Goal: Task Accomplishment & Management: Manage account settings

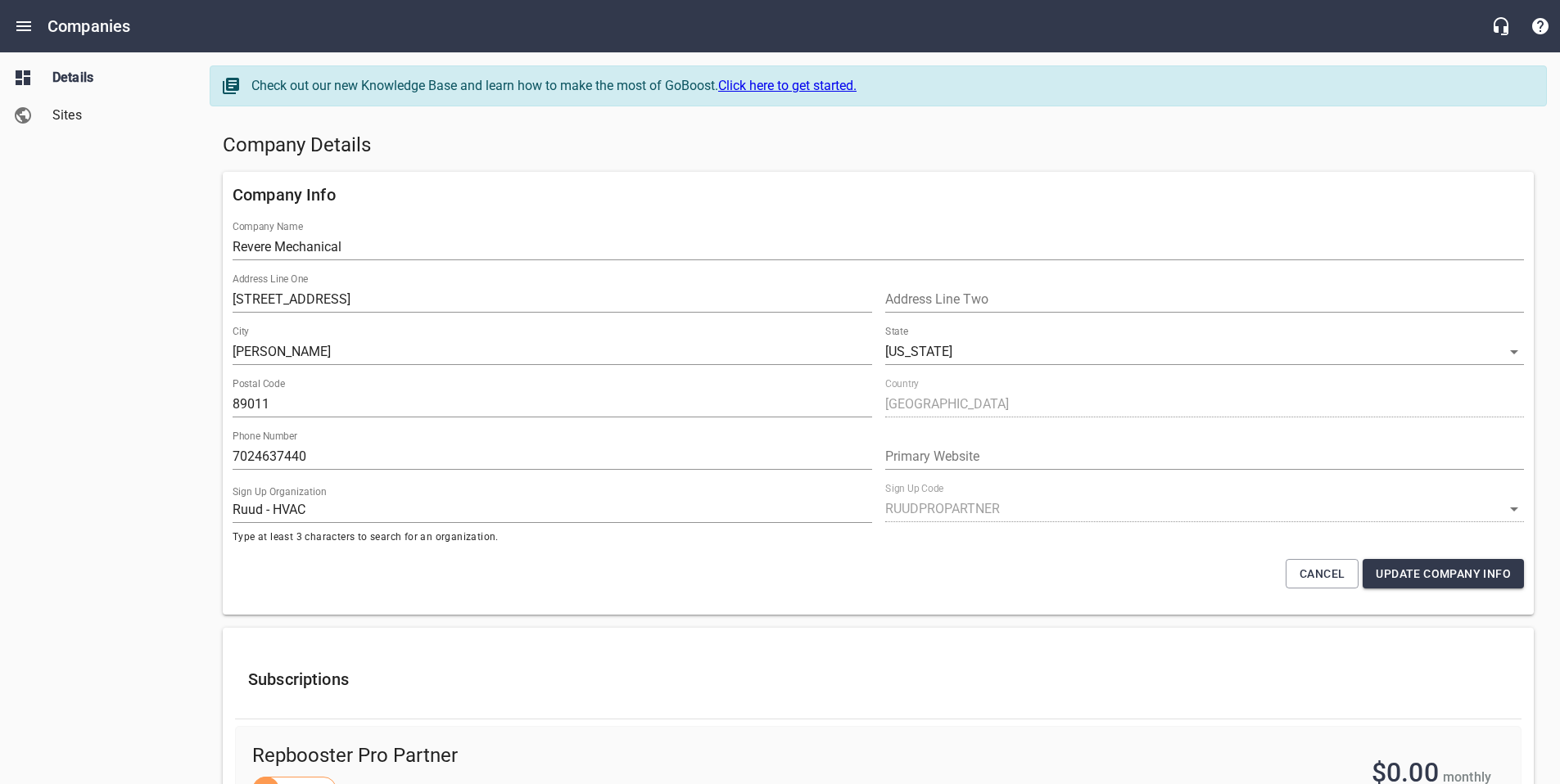
select select "[US_STATE]"
select select "63"
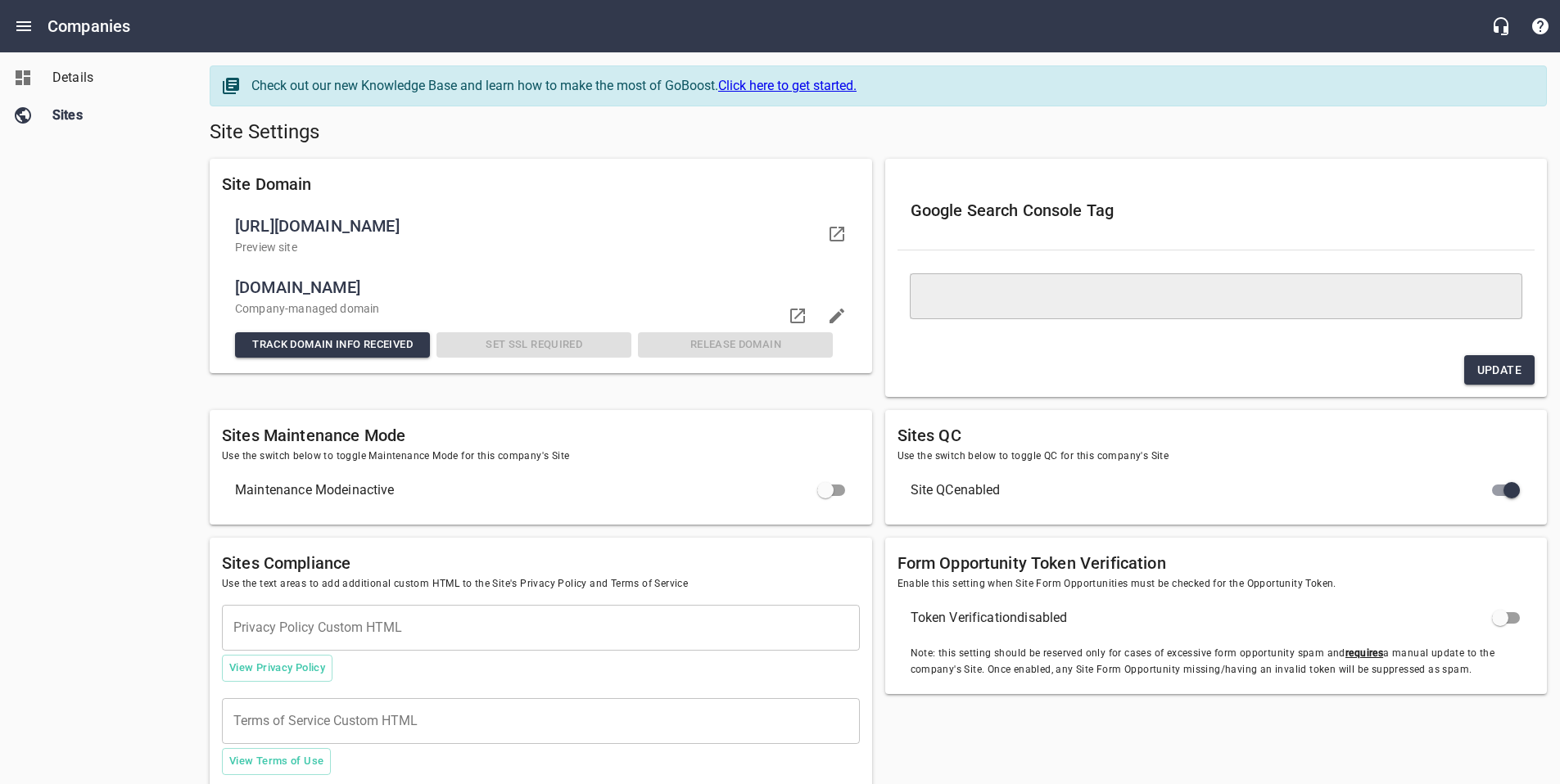
click at [56, 75] on span "Details" at bounding box center [115, 78] width 125 height 19
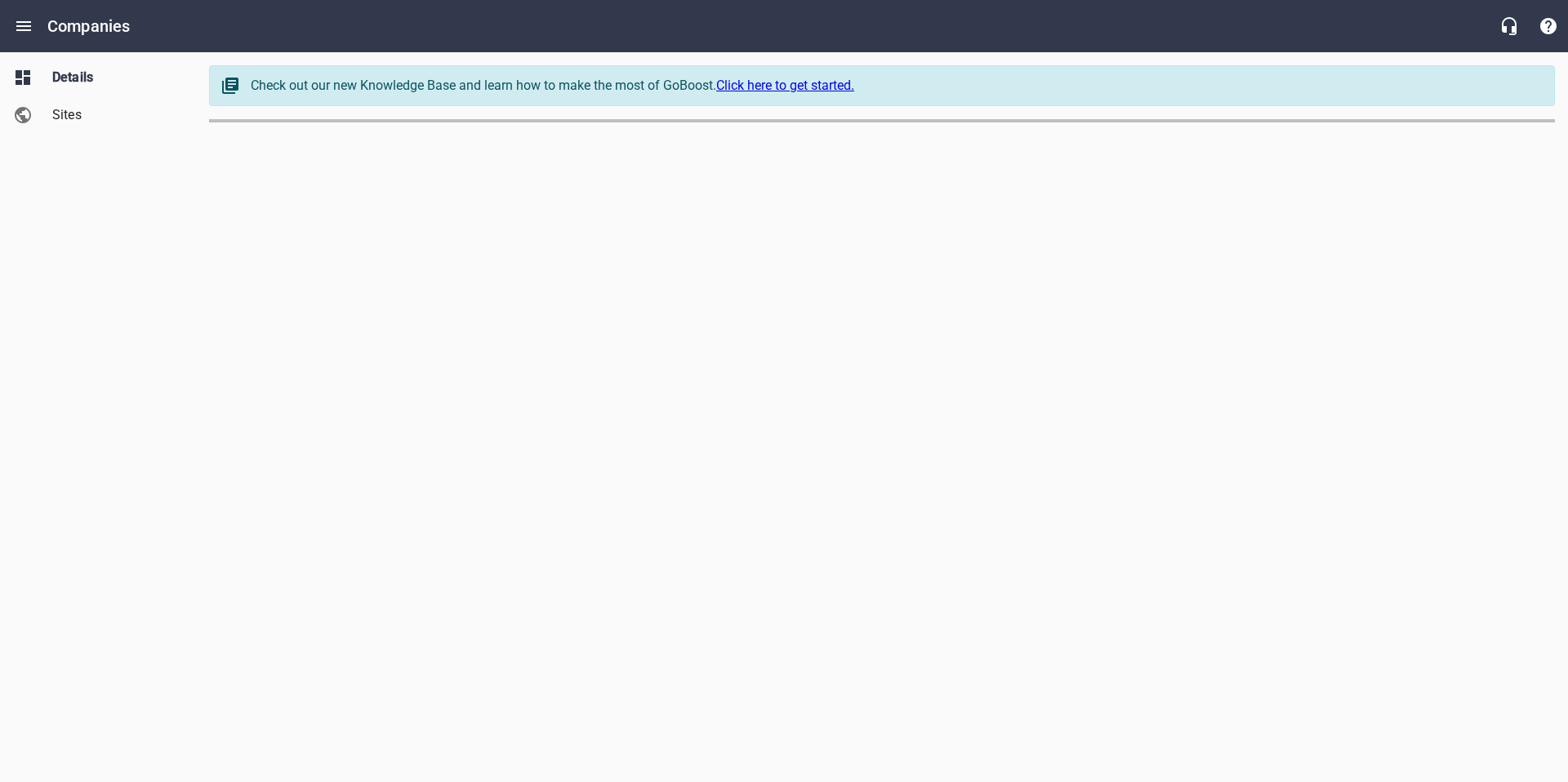
select select "British Columbia"
select select "62"
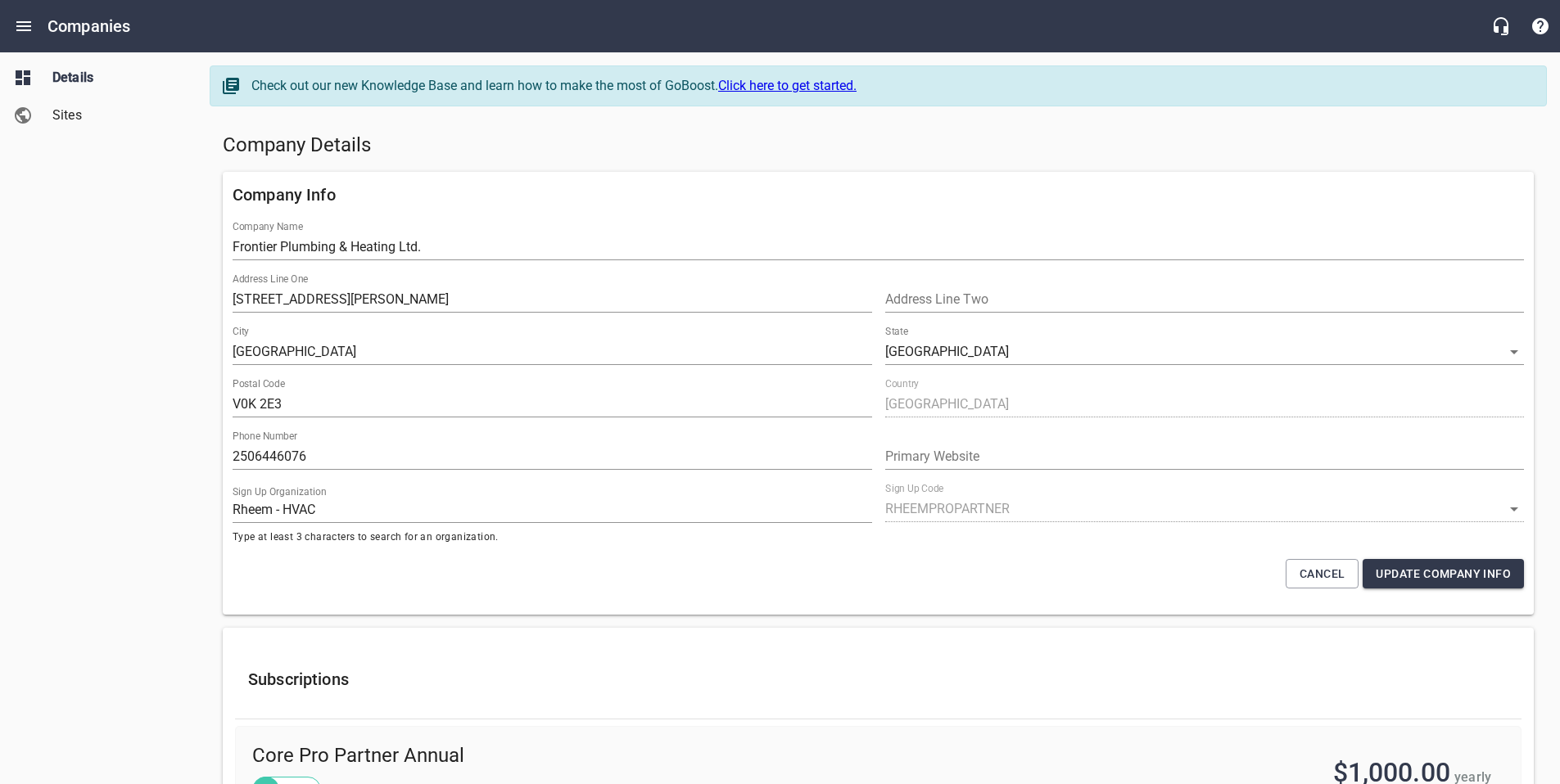
click at [103, 107] on span "Sites" at bounding box center [115, 115] width 125 height 19
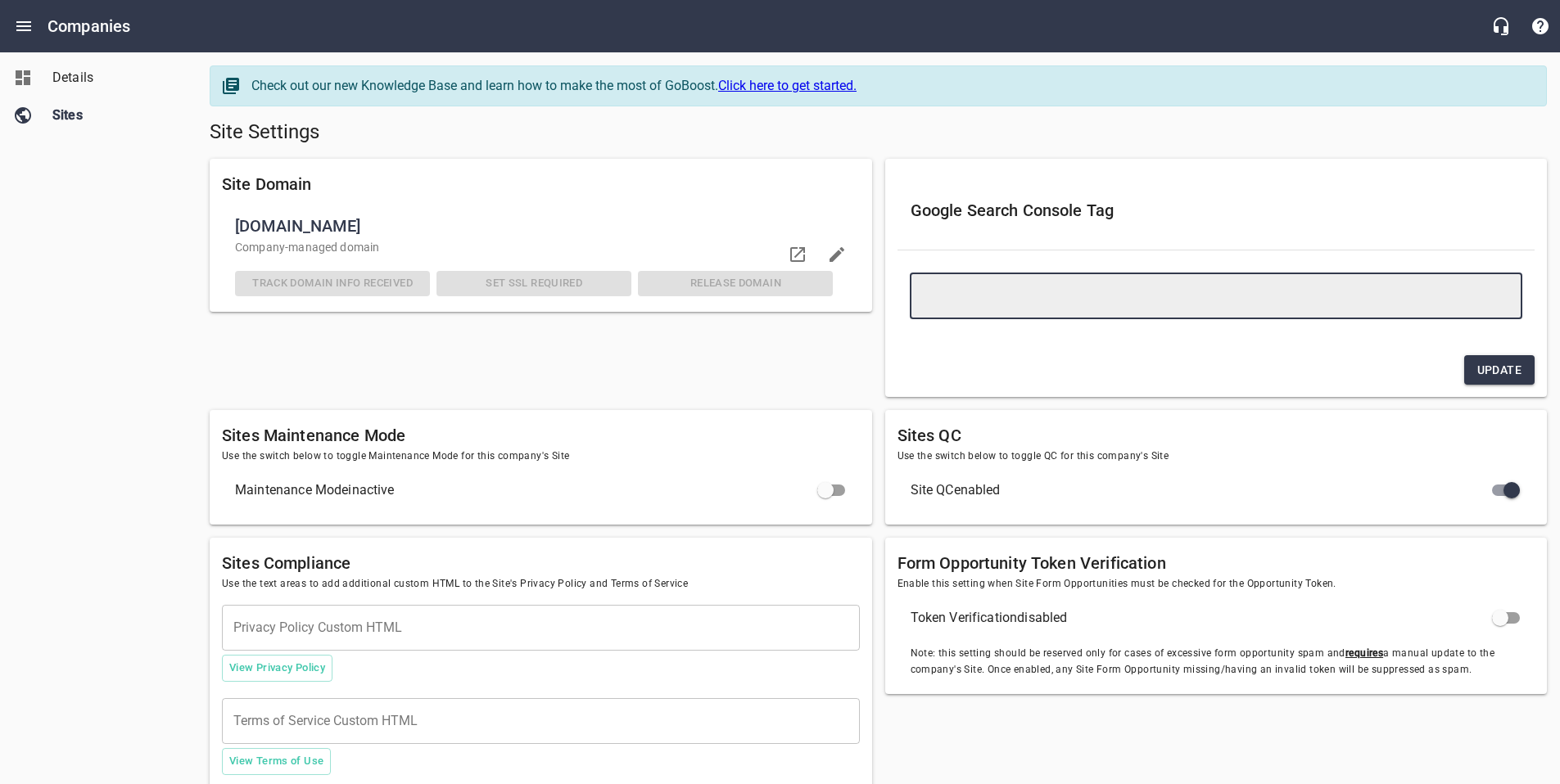
click at [969, 302] on textarea at bounding box center [1216, 296] width 590 height 15
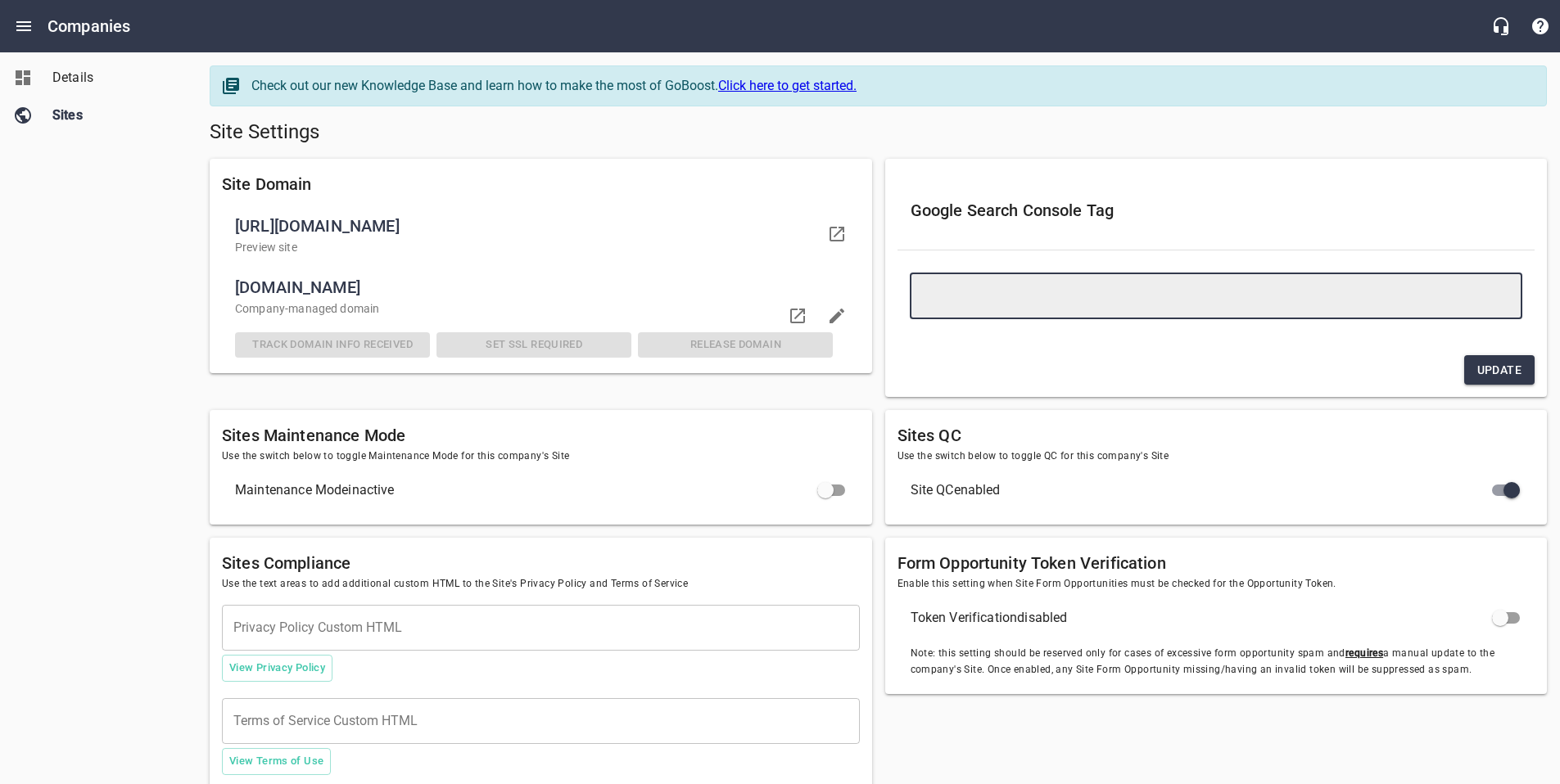
paste textarea "<meta name="google-site-verification" content="5i51ayUfw4ibKjPPVCFfYImHHC0SjM1Q…"
type textarea "<meta name="google-site-verification" content="5i51ayUfw4ibKjPPVCFfYImHHC0SjM1Q…"
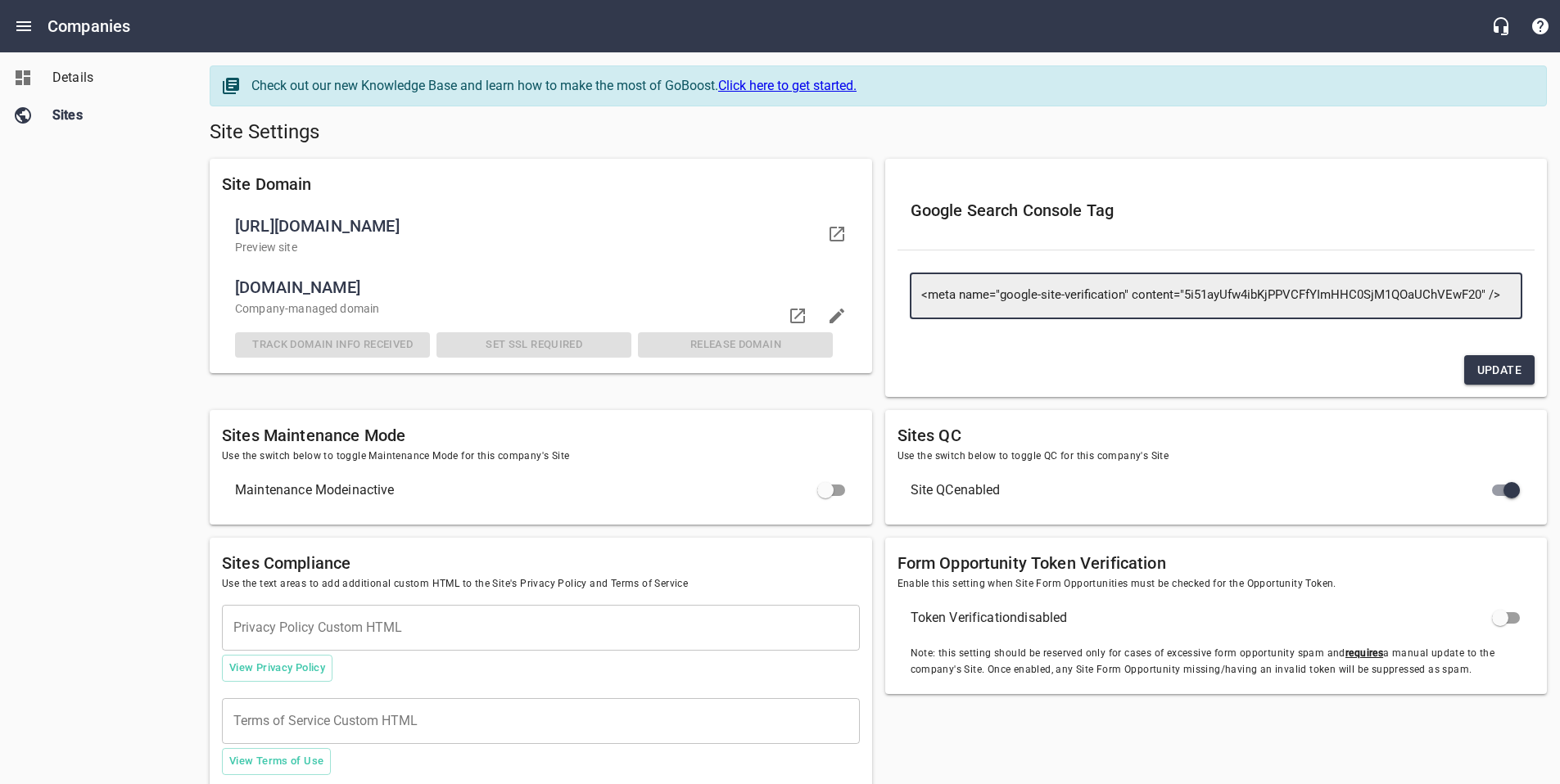
type textarea "<meta name="google-site-verification" content="5i51ayUfw4ibKjPPVCFfYImHHC0SjM1Q…"
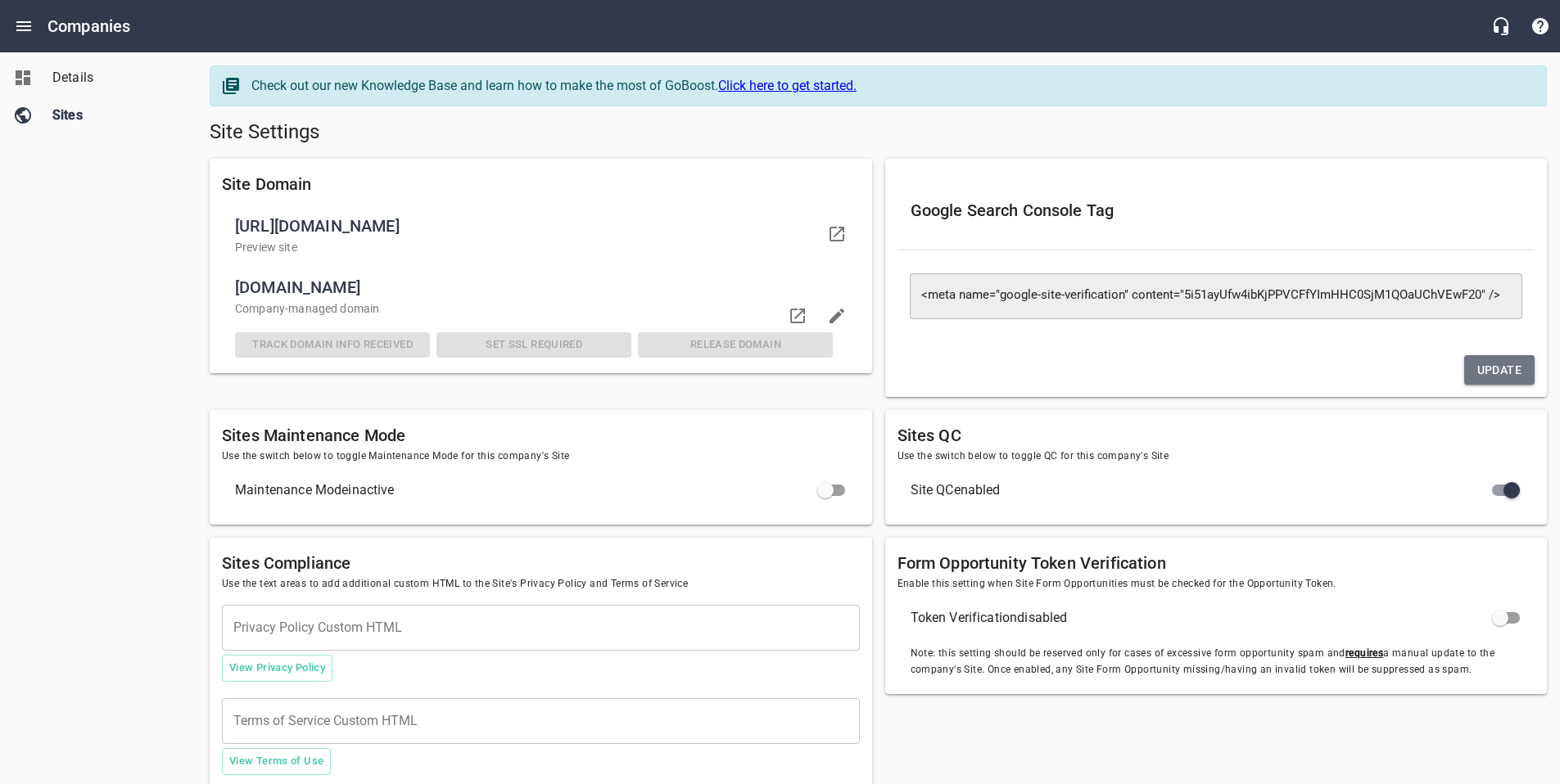
click at [1487, 363] on span "Update" at bounding box center [1500, 369] width 44 height 20
click at [1255, 370] on div "Update" at bounding box center [1216, 369] width 651 height 43
click at [1116, 139] on h5 "Site Settings" at bounding box center [877, 132] width 1337 height 26
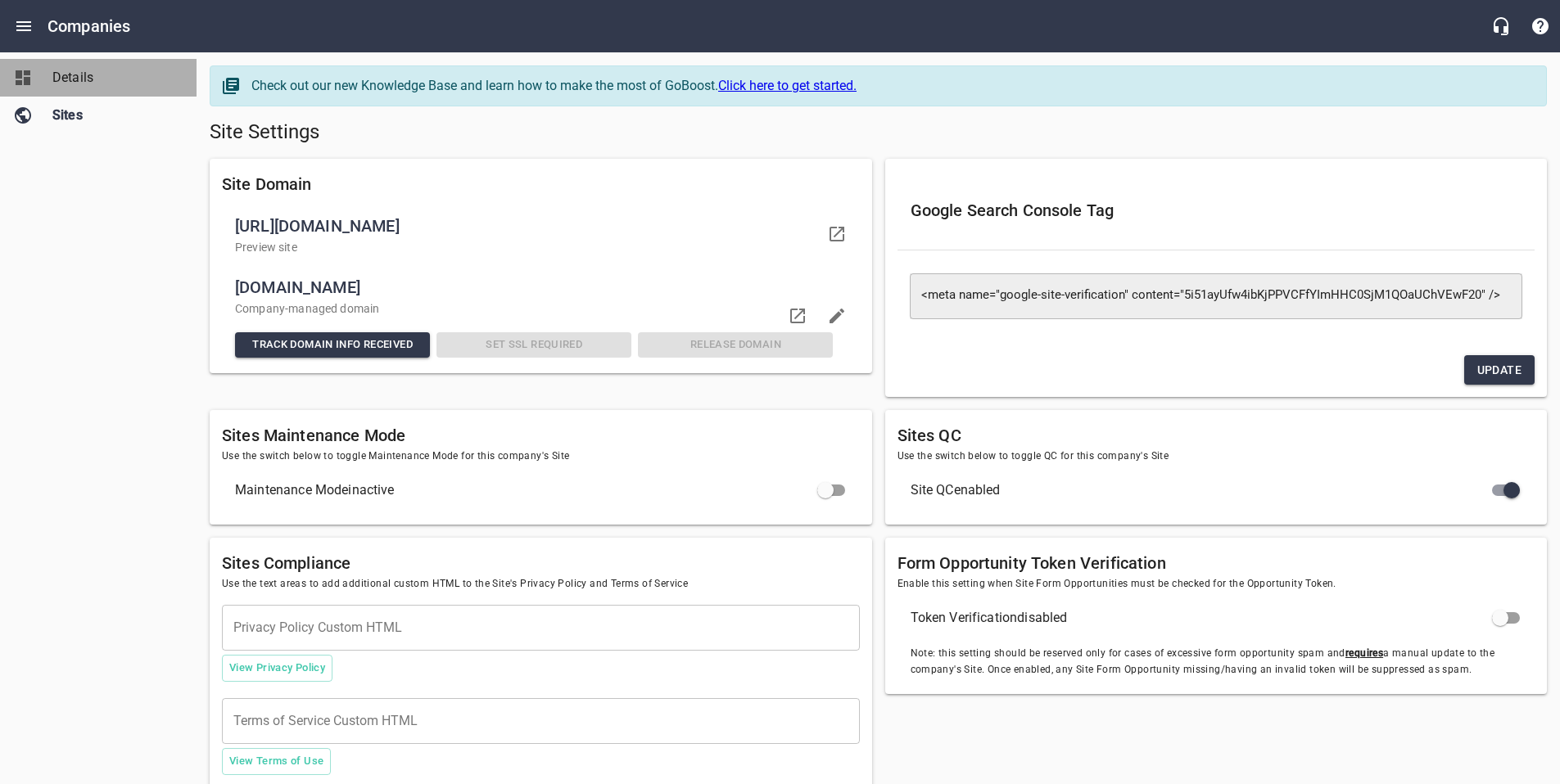
click at [68, 74] on span "Details" at bounding box center [115, 78] width 125 height 19
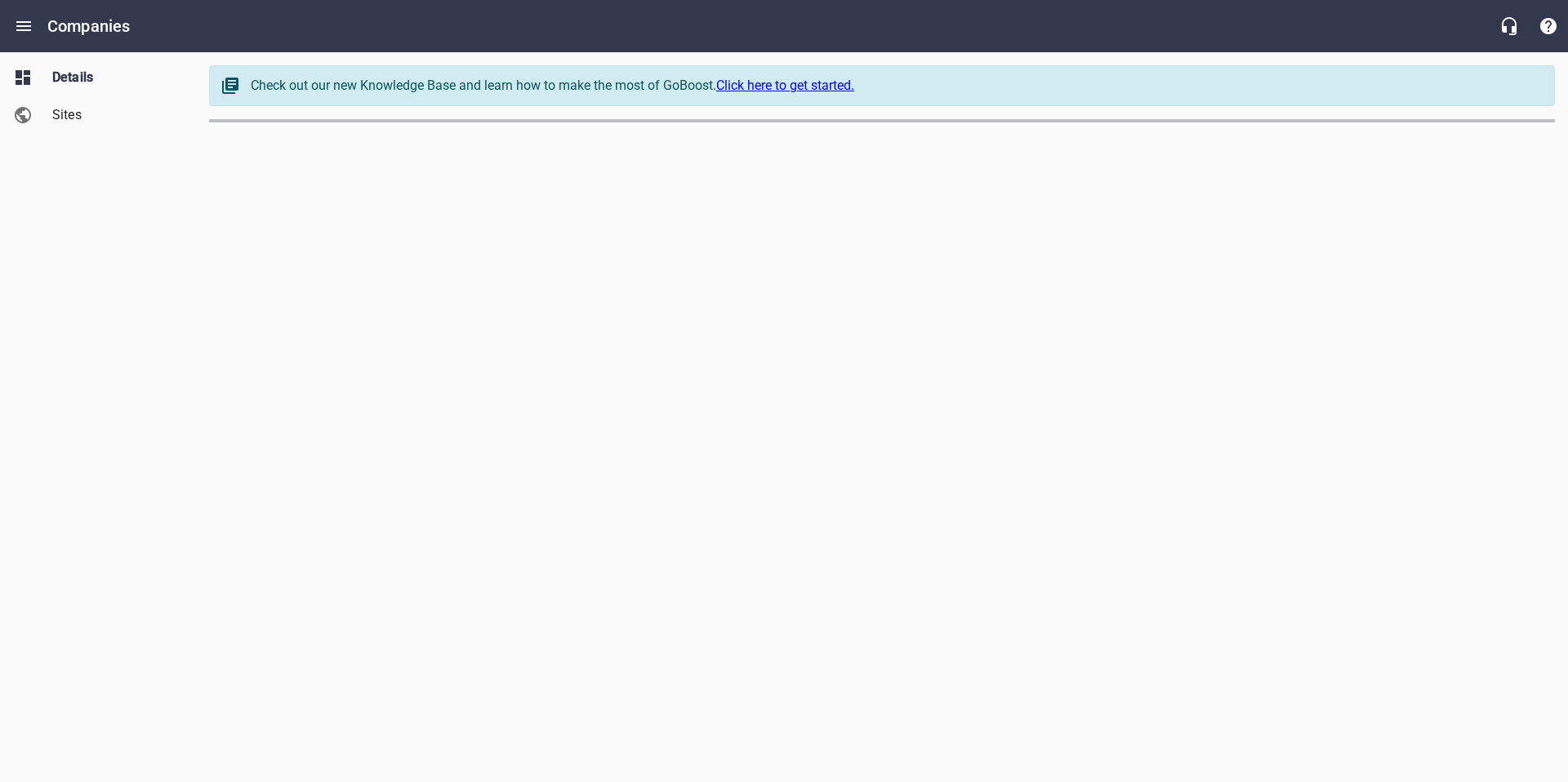
select select "British Columbia"
select select "62"
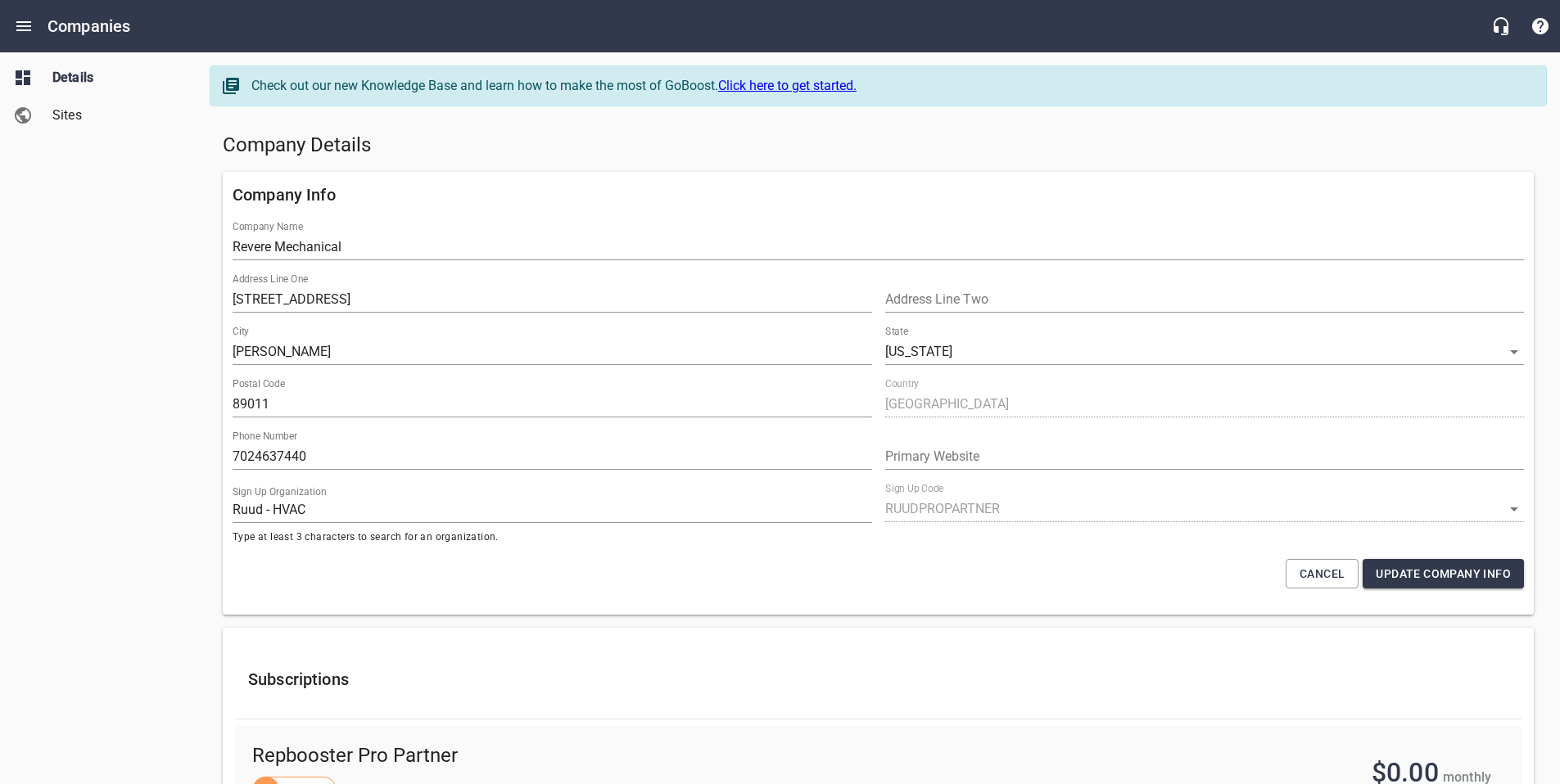
select select "[US_STATE]"
select select "63"
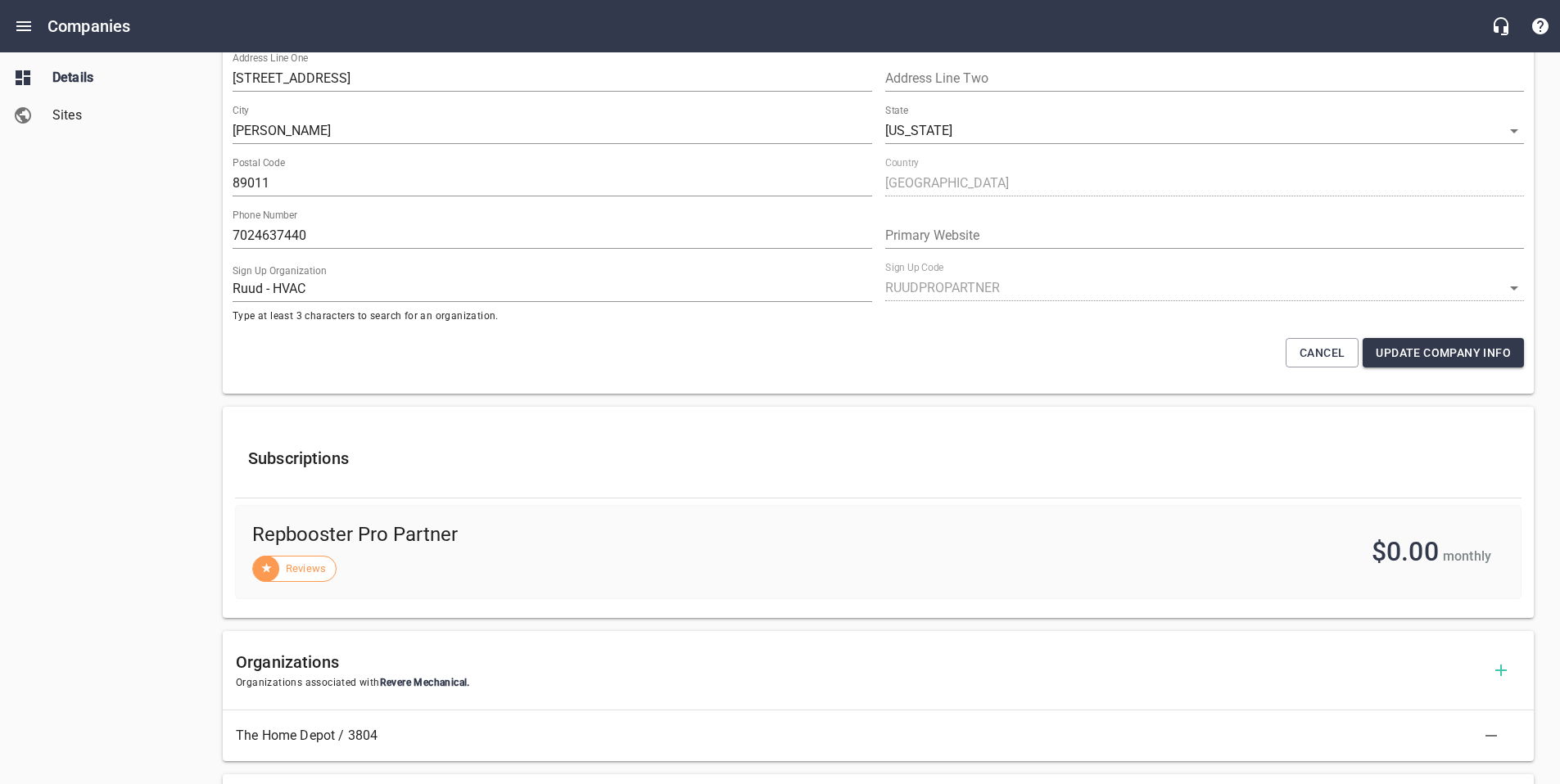
scroll to position [220, 0]
